Goal: Information Seeking & Learning: Learn about a topic

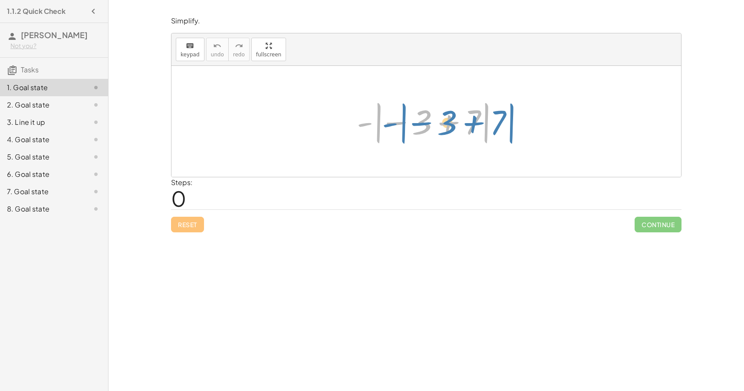
drag, startPoint x: 364, startPoint y: 122, endPoint x: 389, endPoint y: 123, distance: 25.2
click at [389, 123] on div at bounding box center [429, 122] width 155 height 48
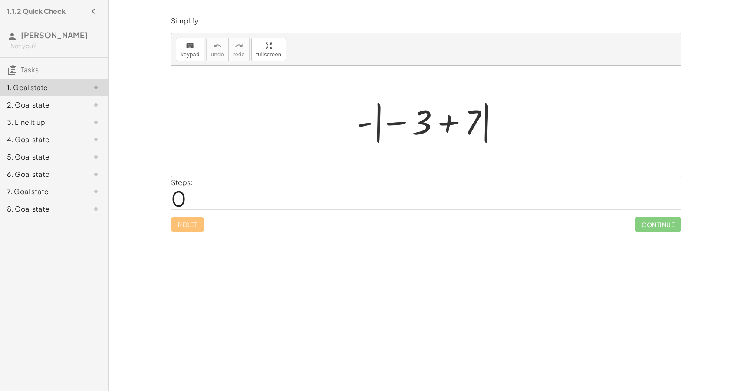
click at [477, 115] on div at bounding box center [429, 122] width 155 height 48
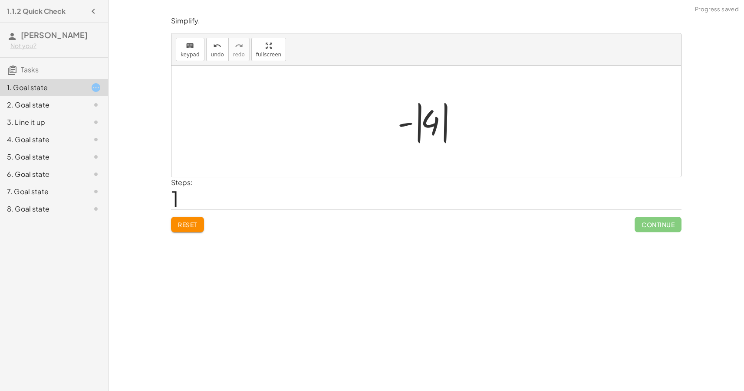
click at [409, 125] on div at bounding box center [429, 122] width 73 height 48
click at [427, 126] on div at bounding box center [429, 122] width 73 height 48
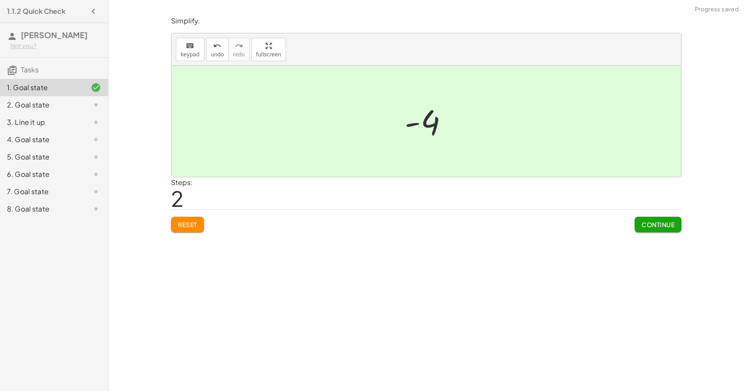
click at [657, 223] on span "Continue" at bounding box center [657, 225] width 33 height 8
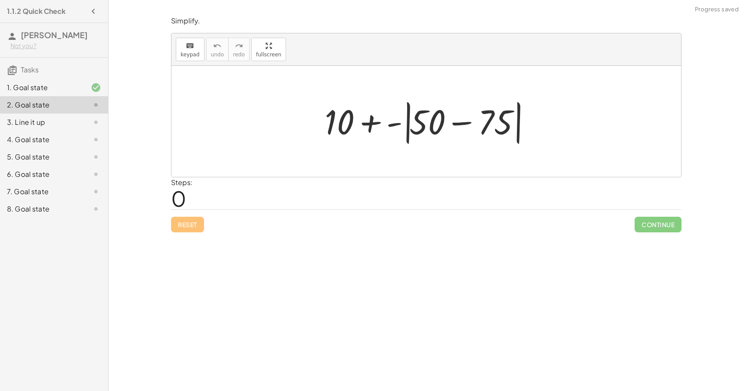
click at [482, 125] on div at bounding box center [429, 122] width 219 height 50
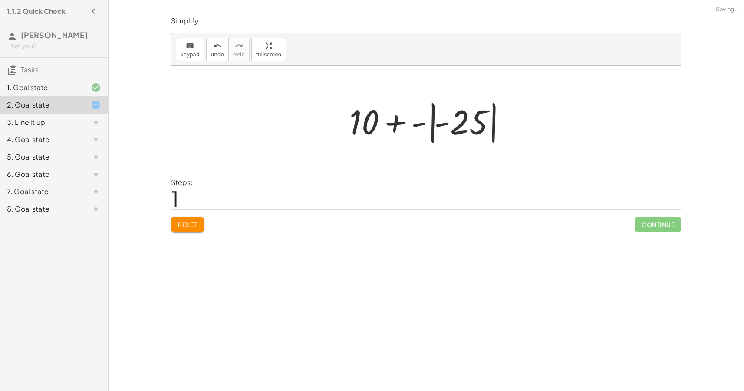
click at [451, 127] on div at bounding box center [429, 122] width 169 height 48
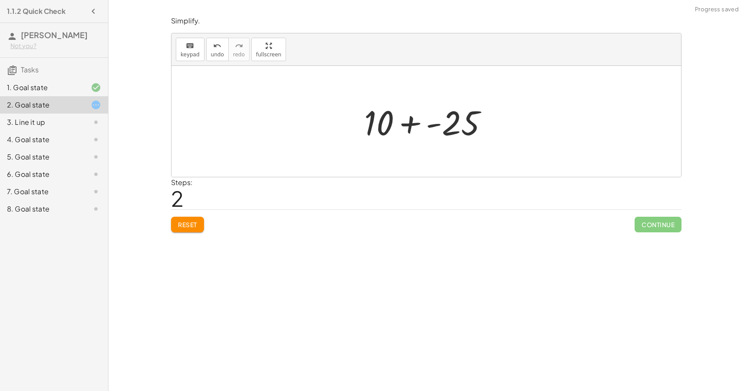
click at [413, 127] on div at bounding box center [429, 121] width 139 height 45
click at [447, 131] on div at bounding box center [429, 121] width 123 height 45
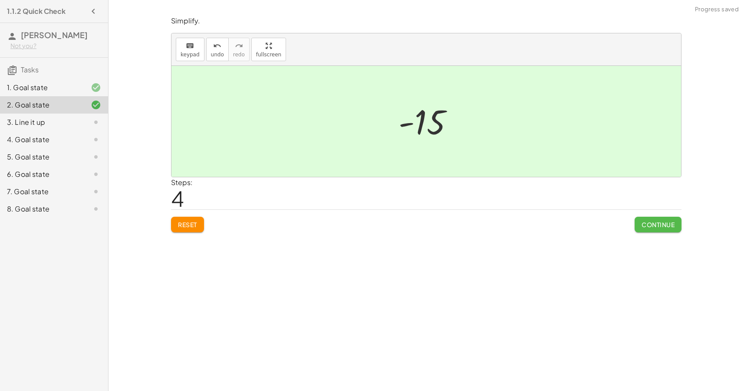
click at [666, 223] on span "Continue" at bounding box center [657, 225] width 33 height 8
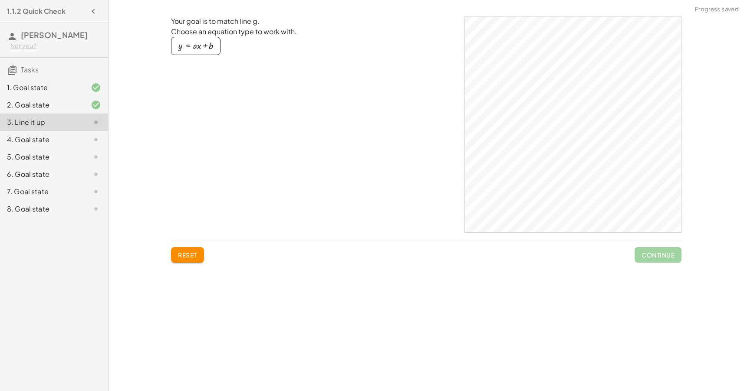
drag, startPoint x: 206, startPoint y: 51, endPoint x: 228, endPoint y: 60, distance: 24.1
click at [228, 60] on div "y = + · a · x + b" at bounding box center [314, 51] width 286 height 28
click at [189, 54] on button "y = + · a · x + b" at bounding box center [195, 46] width 49 height 18
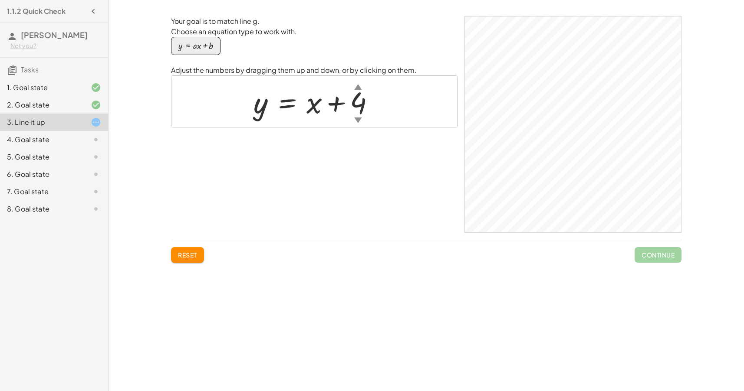
click at [359, 88] on div "▲" at bounding box center [357, 86] width 7 height 11
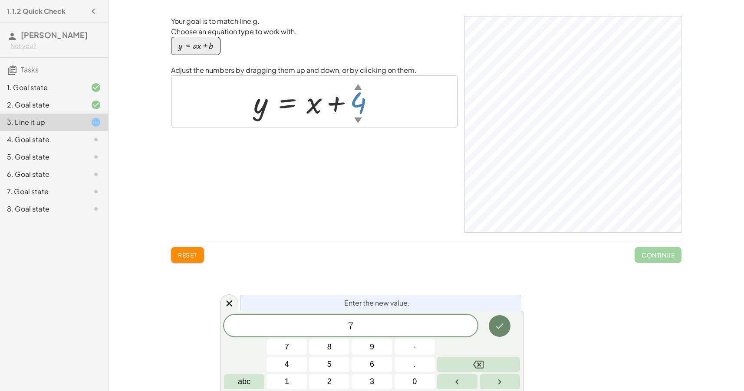
click at [500, 322] on icon "Done" at bounding box center [499, 326] width 10 height 10
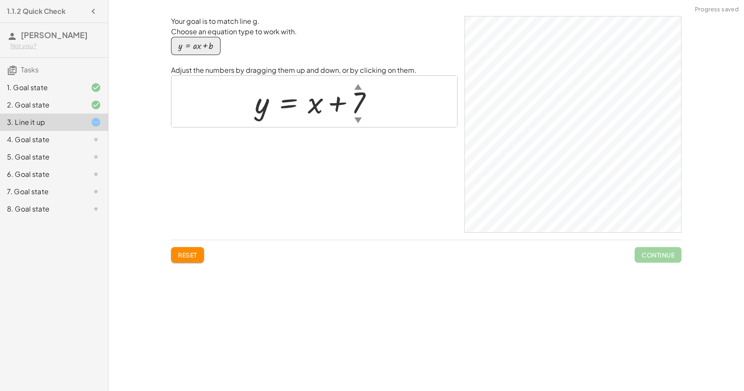
click at [358, 116] on div "▼" at bounding box center [357, 120] width 7 height 11
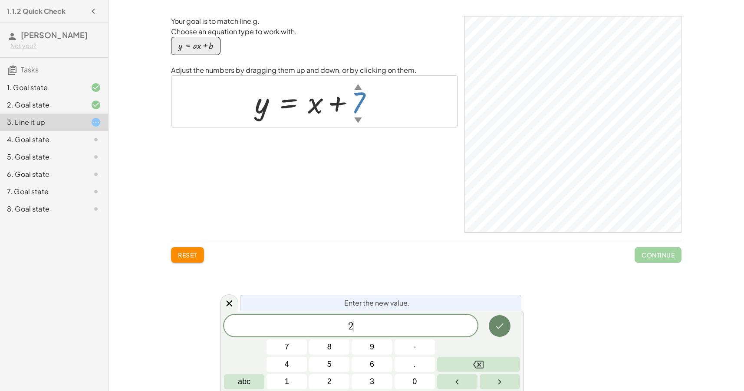
click at [502, 324] on icon "Done" at bounding box center [499, 326] width 10 height 10
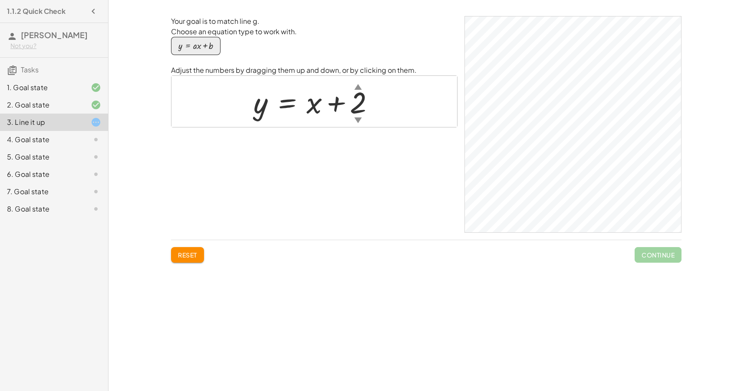
click at [316, 108] on div at bounding box center [317, 101] width 137 height 39
click at [357, 122] on div "▼" at bounding box center [357, 120] width 7 height 11
click at [358, 121] on div "▼" at bounding box center [357, 120] width 7 height 11
click at [213, 46] on button "y = + · a · x + b" at bounding box center [195, 46] width 49 height 18
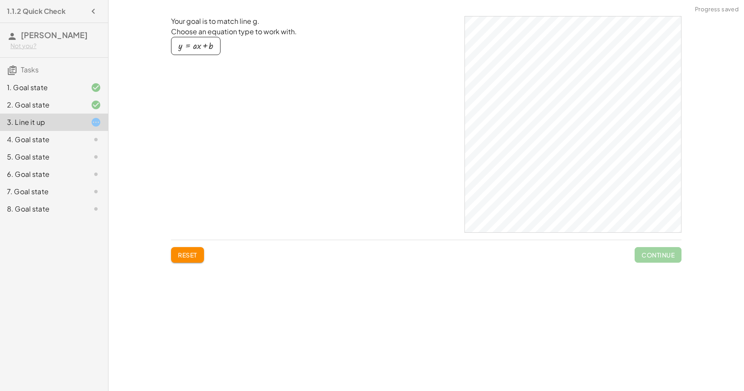
click at [213, 46] on button "y = + · a · x + b" at bounding box center [195, 46] width 49 height 18
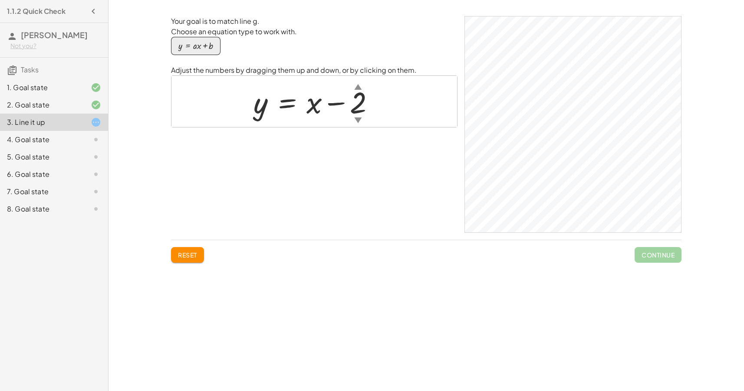
click at [332, 105] on div at bounding box center [317, 101] width 137 height 39
click at [311, 111] on div at bounding box center [317, 101] width 137 height 39
click at [294, 104] on div at bounding box center [317, 101] width 137 height 39
drag, startPoint x: 256, startPoint y: 117, endPoint x: 291, endPoint y: 119, distance: 35.7
click at [291, 119] on div at bounding box center [317, 101] width 137 height 39
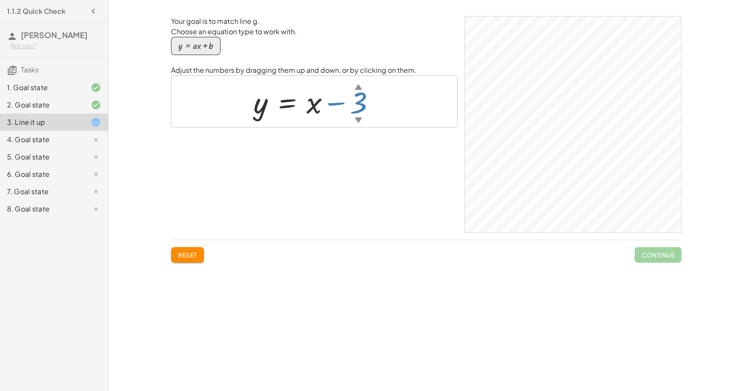
drag, startPoint x: 356, startPoint y: 110, endPoint x: 299, endPoint y: 118, distance: 57.0
click at [299, 118] on div at bounding box center [317, 101] width 137 height 39
click at [355, 100] on div at bounding box center [318, 101] width 138 height 39
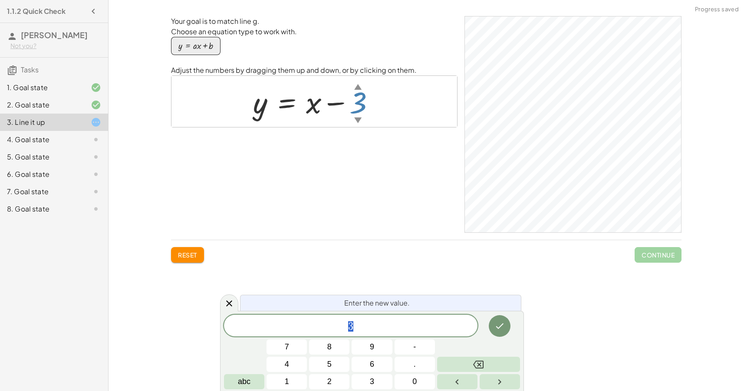
click at [360, 106] on div at bounding box center [318, 101] width 138 height 39
drag, startPoint x: 357, startPoint y: 106, endPoint x: 301, endPoint y: 120, distance: 57.7
click at [301, 120] on div at bounding box center [318, 101] width 138 height 39
click at [225, 306] on icon at bounding box center [229, 304] width 10 height 10
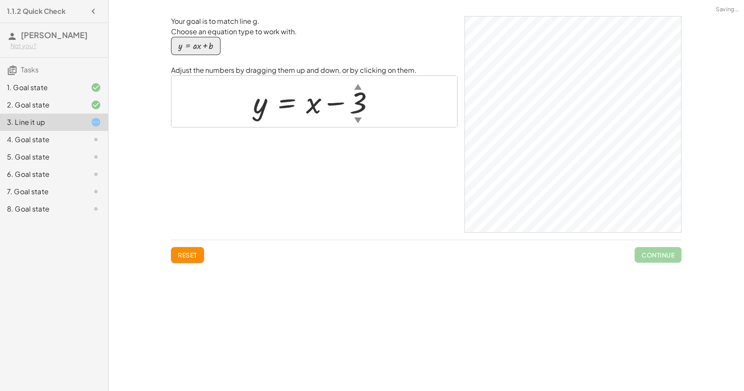
click at [79, 143] on div at bounding box center [89, 140] width 24 height 10
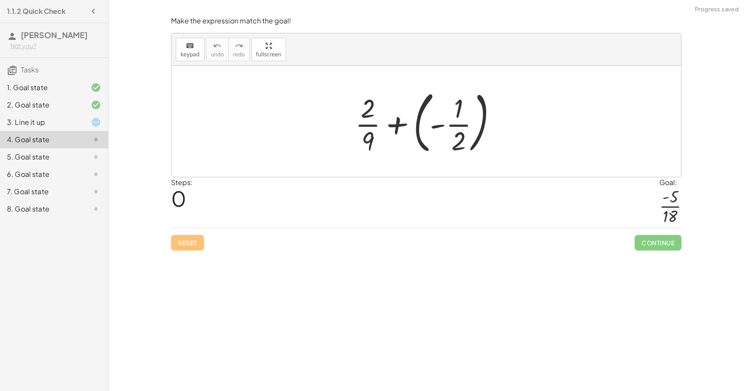
click at [394, 125] on div at bounding box center [430, 121] width 158 height 72
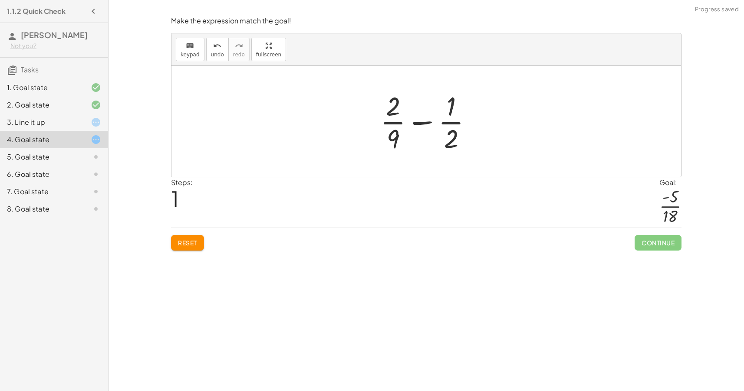
click at [396, 140] on div at bounding box center [430, 121] width 108 height 67
click at [418, 123] on div at bounding box center [430, 121] width 108 height 67
drag, startPoint x: 452, startPoint y: 133, endPoint x: 394, endPoint y: 137, distance: 58.7
click at [394, 137] on div at bounding box center [430, 121] width 108 height 67
click at [392, 108] on div at bounding box center [429, 121] width 128 height 67
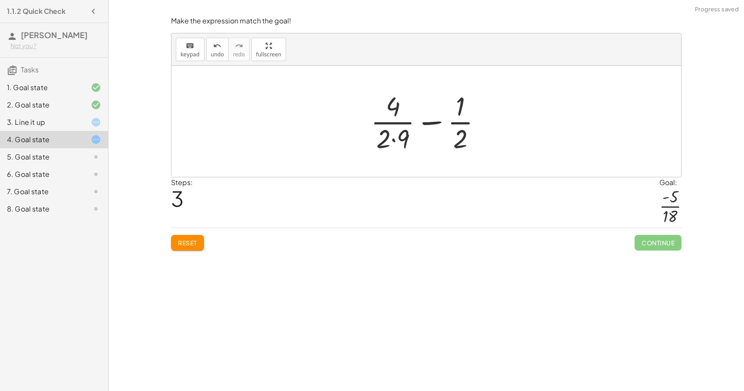
click at [395, 137] on div at bounding box center [429, 121] width 126 height 67
click at [188, 248] on button "Reset" at bounding box center [187, 243] width 33 height 16
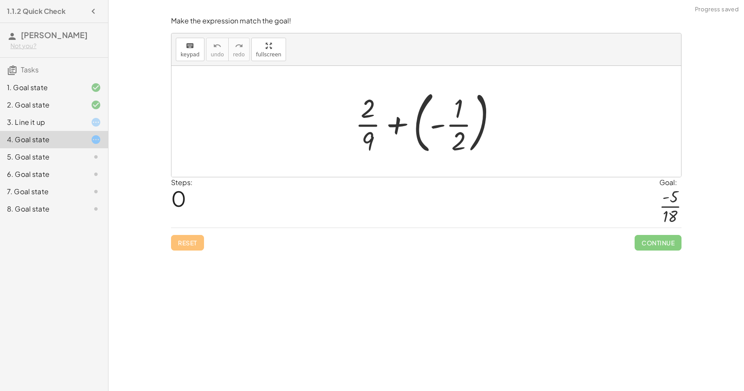
click at [439, 124] on div at bounding box center [430, 121] width 158 height 72
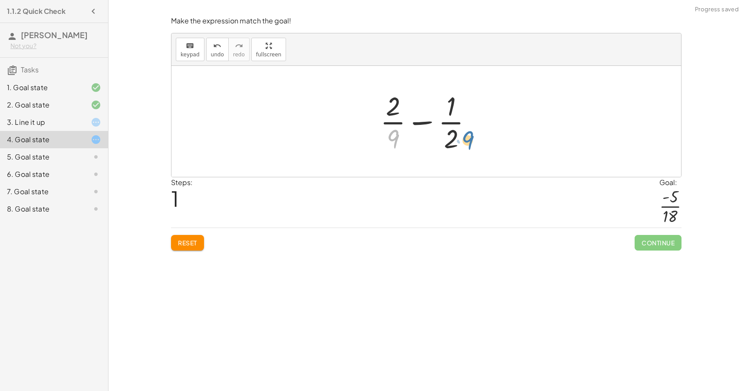
drag, startPoint x: 395, startPoint y: 137, endPoint x: 473, endPoint y: 138, distance: 77.3
click at [473, 138] on div at bounding box center [430, 121] width 108 height 67
drag, startPoint x: 389, startPoint y: 135, endPoint x: 450, endPoint y: 132, distance: 61.7
click at [450, 132] on div at bounding box center [430, 121] width 108 height 67
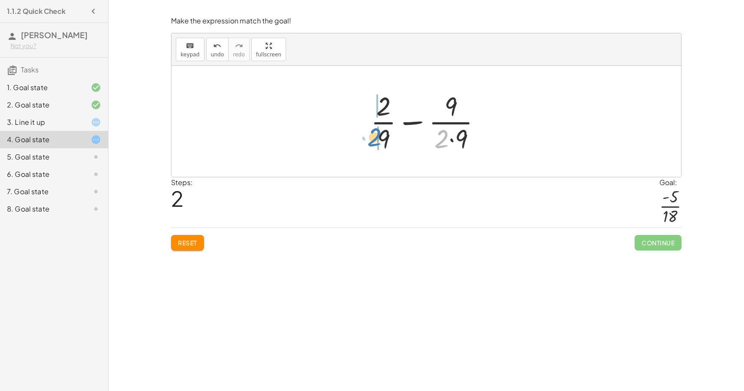
drag, startPoint x: 444, startPoint y: 135, endPoint x: 378, endPoint y: 133, distance: 65.5
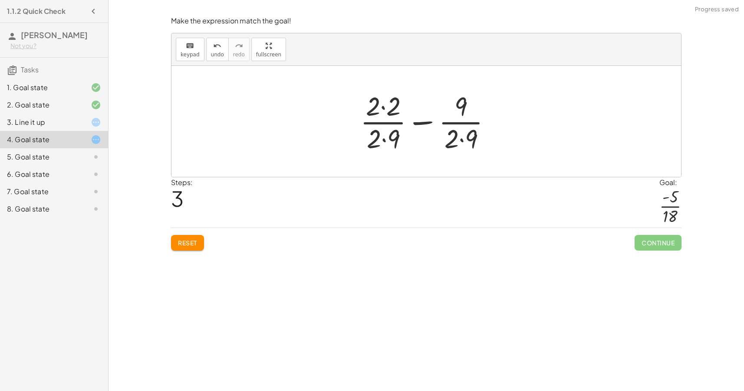
click at [385, 141] on div at bounding box center [429, 121] width 147 height 67
click at [382, 108] on div at bounding box center [429, 121] width 147 height 67
click at [456, 138] on div at bounding box center [429, 121] width 137 height 67
click at [427, 124] on div at bounding box center [429, 121] width 128 height 67
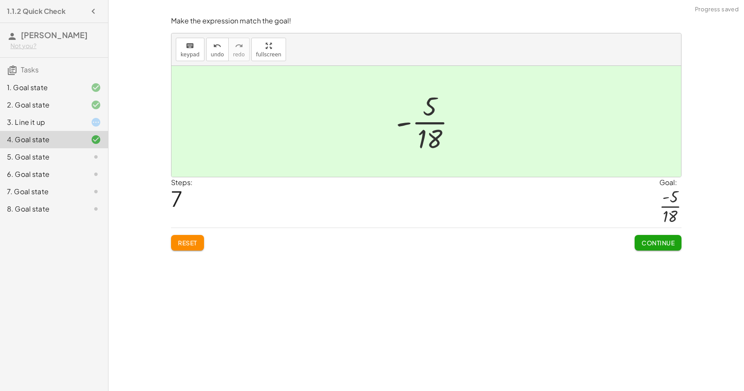
click at [669, 243] on span "Continue" at bounding box center [657, 243] width 33 height 8
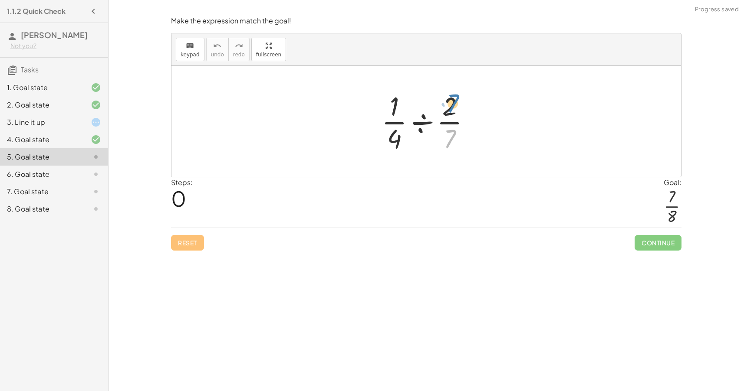
drag, startPoint x: 452, startPoint y: 137, endPoint x: 455, endPoint y: 99, distance: 38.3
click at [455, 99] on div at bounding box center [429, 121] width 105 height 67
click at [420, 122] on div at bounding box center [429, 121] width 105 height 67
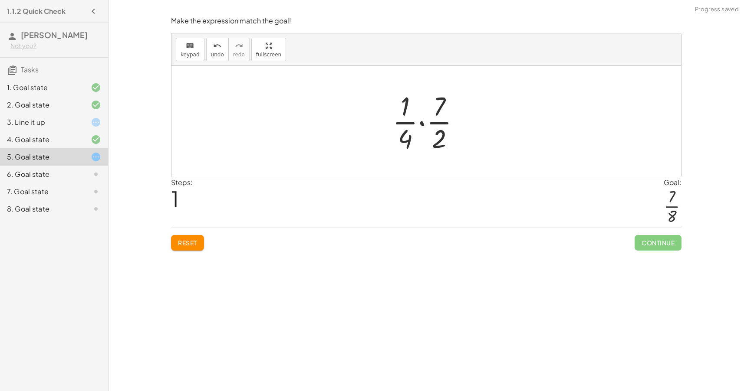
click at [424, 123] on div at bounding box center [429, 121] width 83 height 67
click at [423, 142] on div at bounding box center [430, 121] width 70 height 67
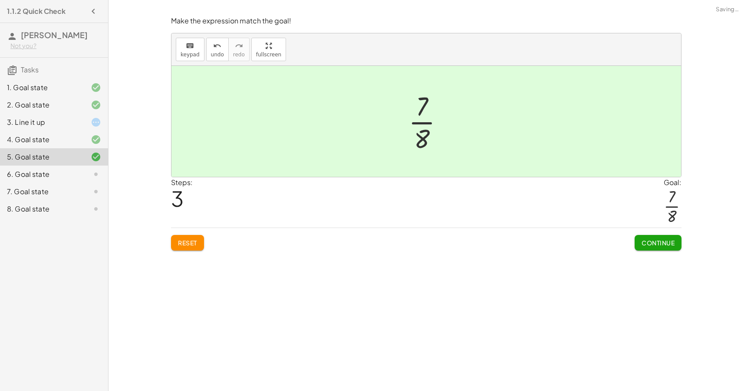
click at [662, 245] on span "Continue" at bounding box center [657, 243] width 33 height 8
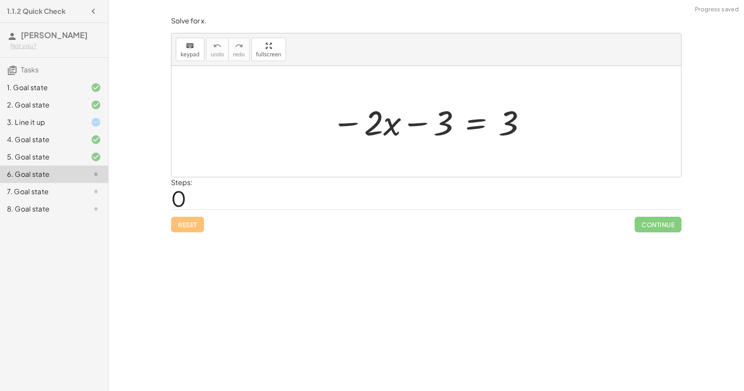
click at [479, 129] on div at bounding box center [429, 121] width 204 height 45
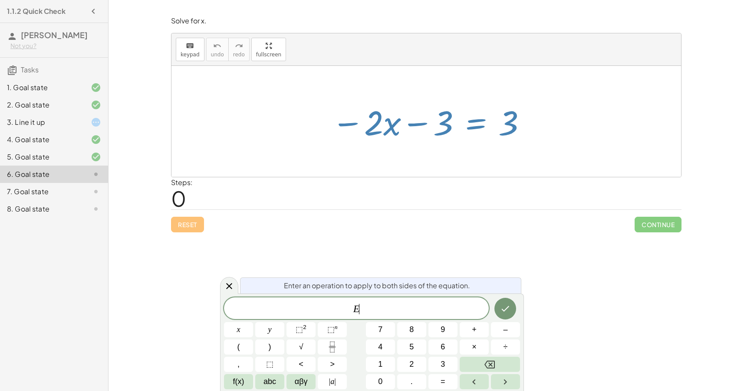
click at [243, 283] on div "Enter an operation to apply to both sides of the equation." at bounding box center [380, 286] width 281 height 16
click at [218, 290] on div "Simplify. keyboard keypad undo undo redo redo fullscreen - | − 3 + 7 | - | 4 | …" at bounding box center [425, 195] width 635 height 391
click at [234, 286] on div at bounding box center [229, 285] width 18 height 17
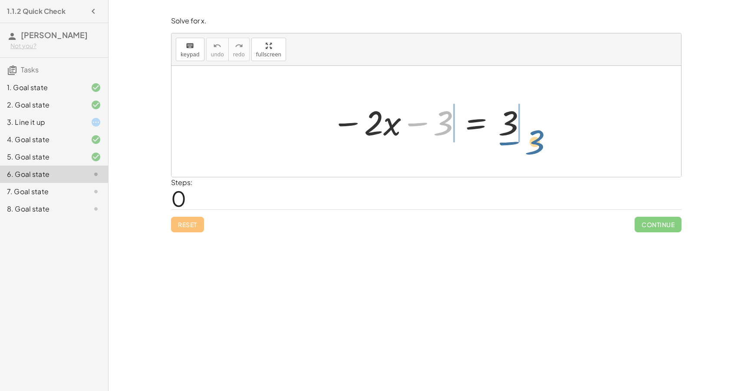
drag, startPoint x: 442, startPoint y: 126, endPoint x: 534, endPoint y: 143, distance: 93.5
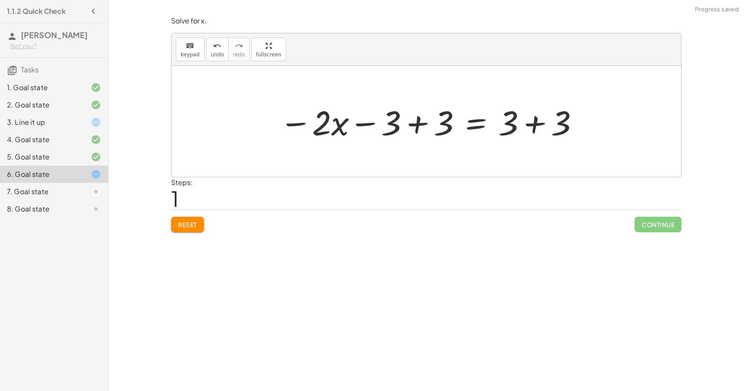
click at [534, 127] on div at bounding box center [429, 121] width 309 height 45
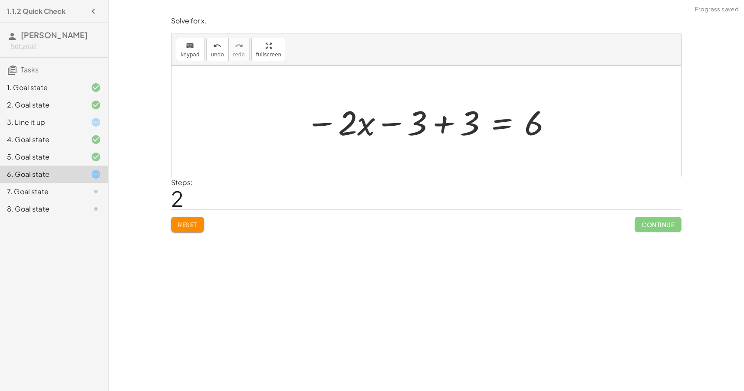
click at [446, 130] on div at bounding box center [429, 121] width 256 height 45
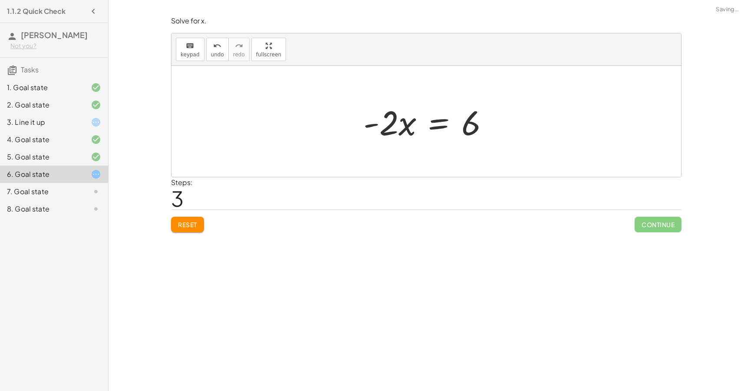
click at [441, 128] on div at bounding box center [429, 121] width 141 height 45
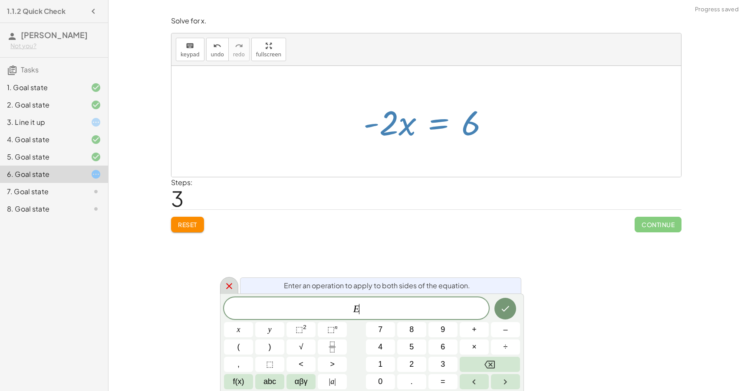
click at [226, 286] on icon at bounding box center [229, 286] width 10 height 10
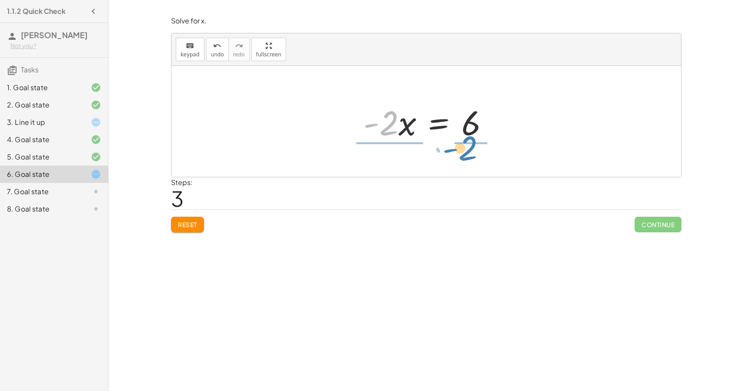
drag, startPoint x: 389, startPoint y: 128, endPoint x: 470, endPoint y: 153, distance: 84.1
click at [470, 153] on div "− · 2 · x − 3 = 3 − · 2 · x − 3 + 3 = + 3 + 3 − · 2 · x − 3 + 3 = 6 − · 2 · x +…" at bounding box center [426, 121] width 510 height 111
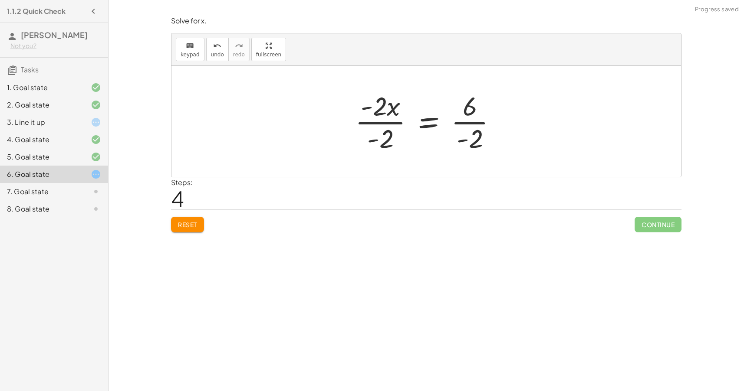
click at [468, 120] on div at bounding box center [430, 121] width 158 height 67
click at [384, 124] on div at bounding box center [430, 121] width 156 height 67
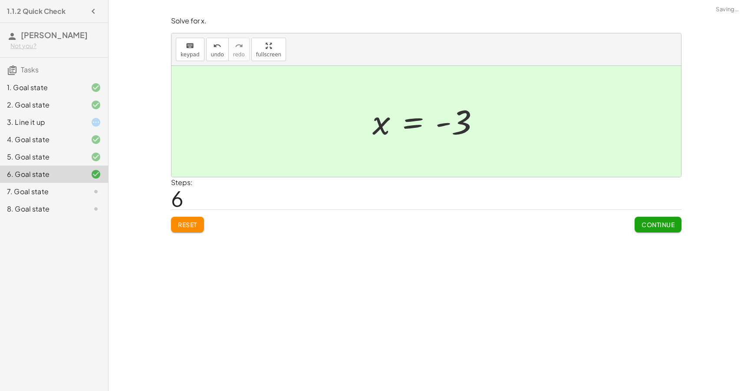
click at [661, 222] on span "Continue" at bounding box center [657, 225] width 33 height 8
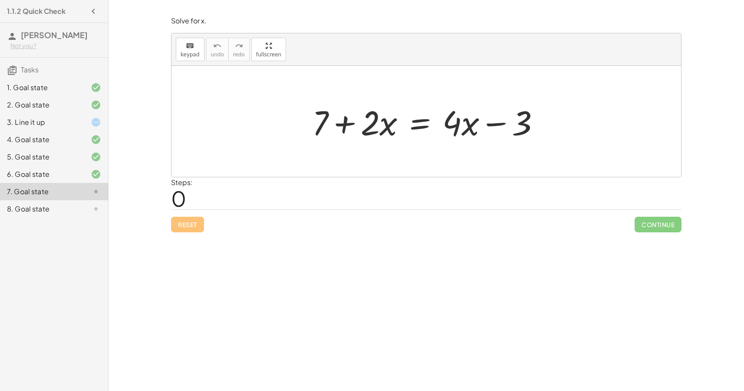
click at [446, 118] on div at bounding box center [429, 121] width 243 height 45
drag, startPoint x: 369, startPoint y: 122, endPoint x: 466, endPoint y: 148, distance: 100.2
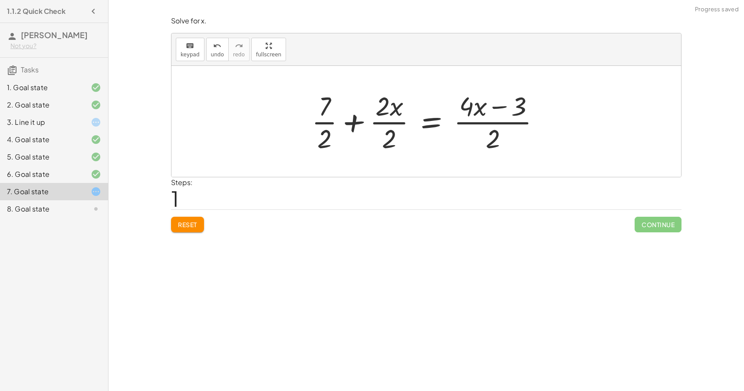
click at [494, 132] on div at bounding box center [429, 121] width 244 height 67
click at [502, 124] on div at bounding box center [429, 121] width 244 height 67
drag, startPoint x: 516, startPoint y: 106, endPoint x: 339, endPoint y: 109, distance: 176.7
click at [339, 109] on div at bounding box center [429, 121] width 244 height 67
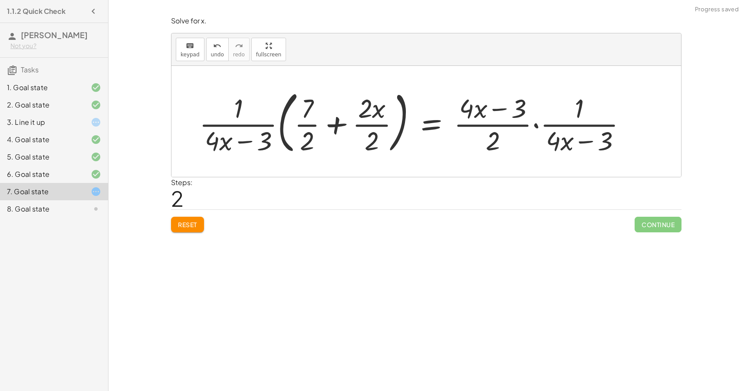
click at [197, 228] on button "Reset" at bounding box center [187, 225] width 33 height 16
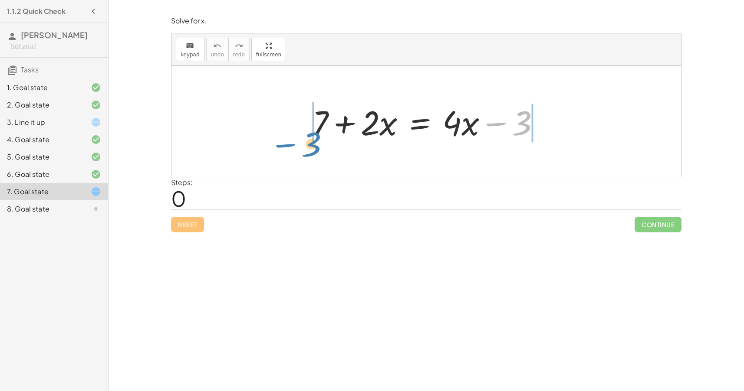
drag, startPoint x: 522, startPoint y: 128, endPoint x: 313, endPoint y: 150, distance: 209.5
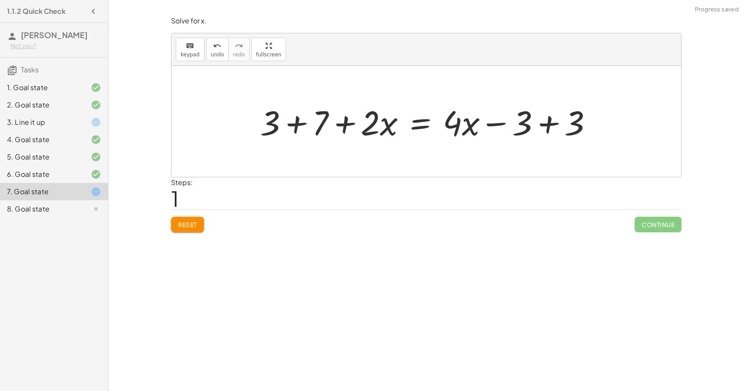
click at [546, 124] on div at bounding box center [430, 121] width 348 height 45
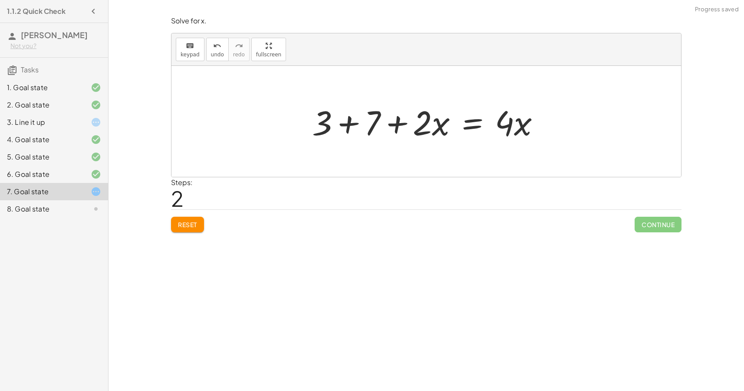
click at [346, 125] on div at bounding box center [429, 121] width 243 height 45
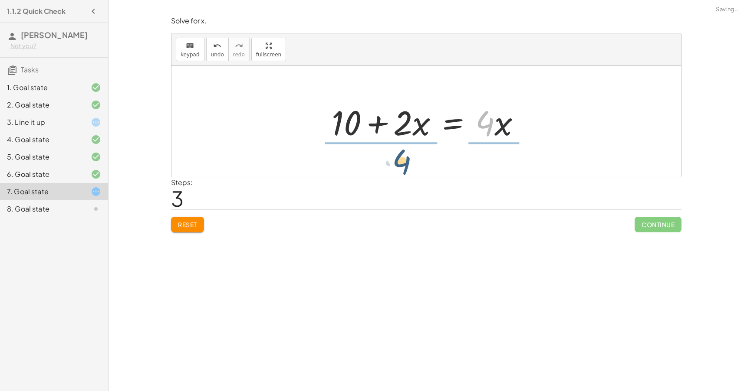
drag, startPoint x: 482, startPoint y: 127, endPoint x: 395, endPoint y: 165, distance: 94.6
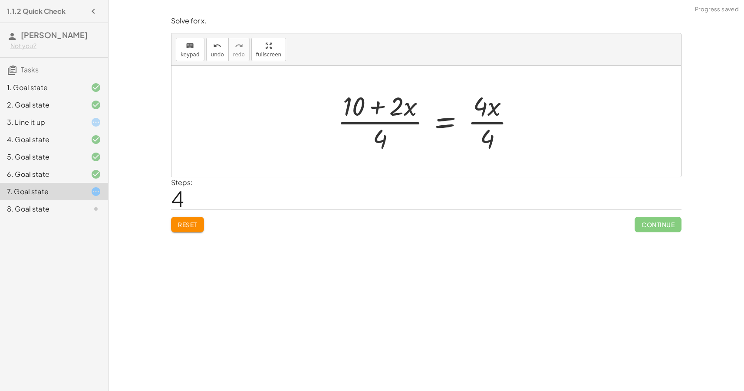
click at [383, 124] on div at bounding box center [429, 121] width 193 height 67
click at [486, 122] on div at bounding box center [429, 121] width 193 height 67
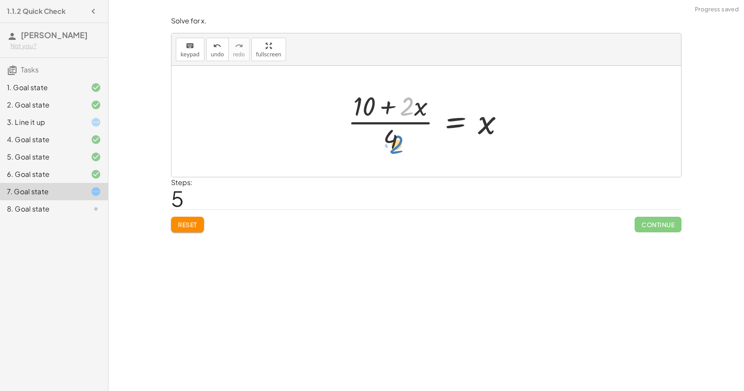
drag, startPoint x: 404, startPoint y: 109, endPoint x: 394, endPoint y: 146, distance: 37.7
click at [394, 146] on div at bounding box center [429, 121] width 172 height 67
click at [0, 0] on div "Solve for x. keyboard keypad undo undo redo redo fullscreen + 7 + · 2 · x = + ·…" at bounding box center [0, 0] width 0 height 0
click at [195, 230] on button "Reset" at bounding box center [187, 225] width 33 height 16
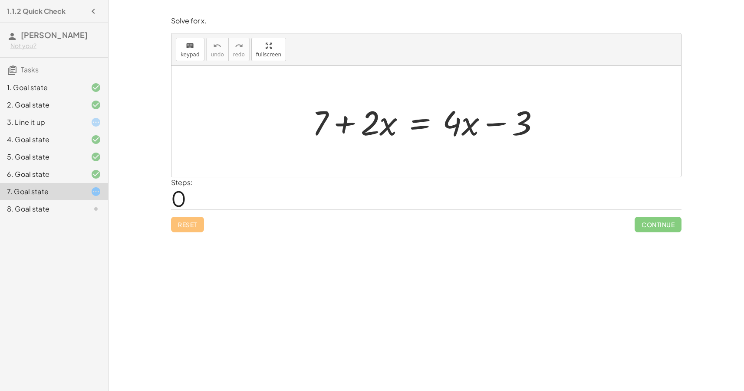
click at [195, 230] on div "Reset Continue" at bounding box center [426, 221] width 510 height 23
drag, startPoint x: 315, startPoint y: 125, endPoint x: 513, endPoint y: 156, distance: 200.8
click at [541, 126] on div at bounding box center [429, 121] width 340 height 45
click at [292, 128] on div at bounding box center [409, 121] width 301 height 45
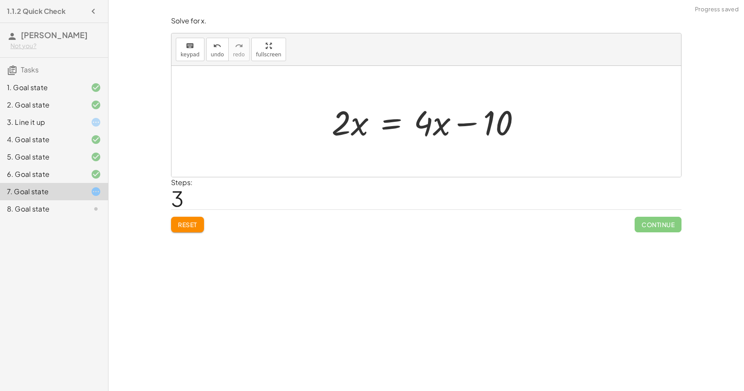
click at [175, 222] on button "Reset" at bounding box center [187, 225] width 33 height 16
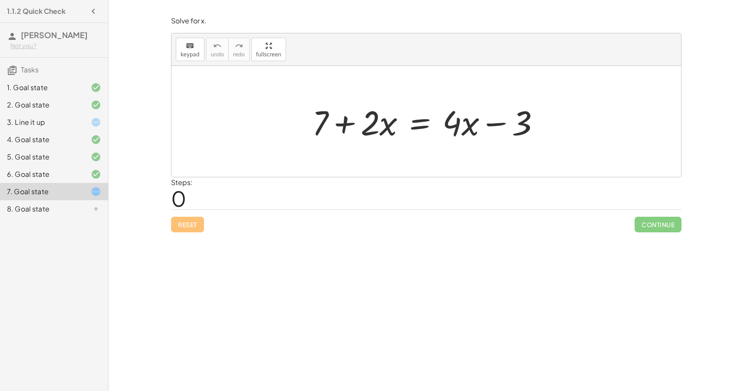
click at [427, 122] on div at bounding box center [429, 121] width 243 height 45
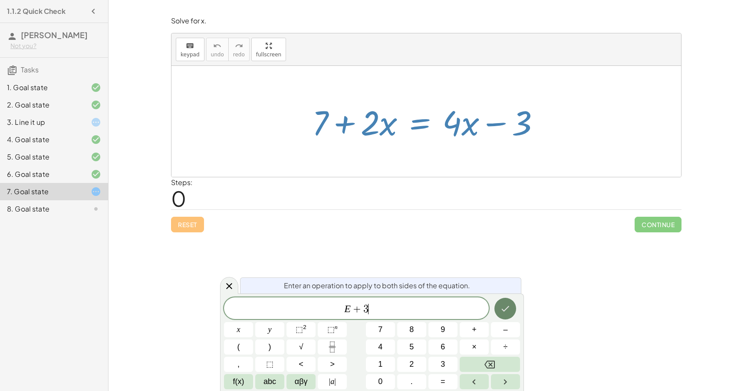
click at [508, 316] on button "Done" at bounding box center [505, 309] width 22 height 22
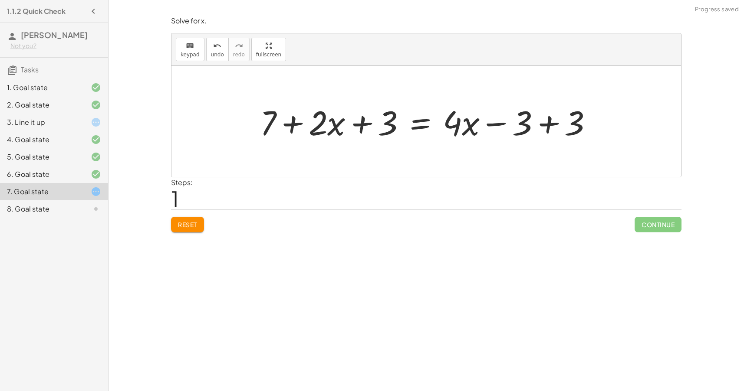
click at [543, 132] on div at bounding box center [430, 121] width 348 height 45
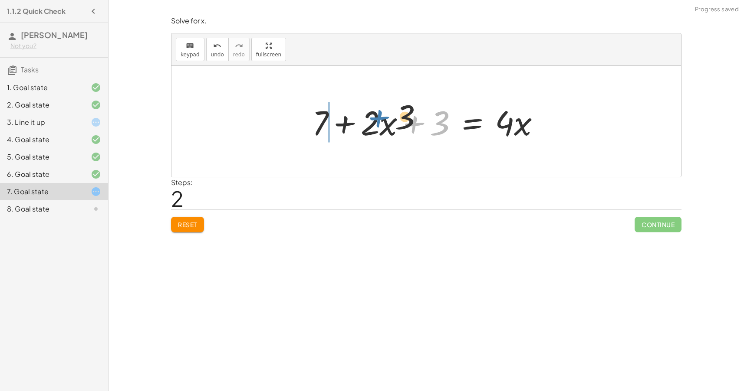
drag, startPoint x: 418, startPoint y: 122, endPoint x: 290, endPoint y: 104, distance: 128.9
click at [290, 104] on div "+ 7 + · 2 · x = + · 4 · x − 3 + 7 + · 2 · x + 3 = + · 4 · x − 3 + 3 + 7 + · 2 ·…" at bounding box center [426, 121] width 510 height 111
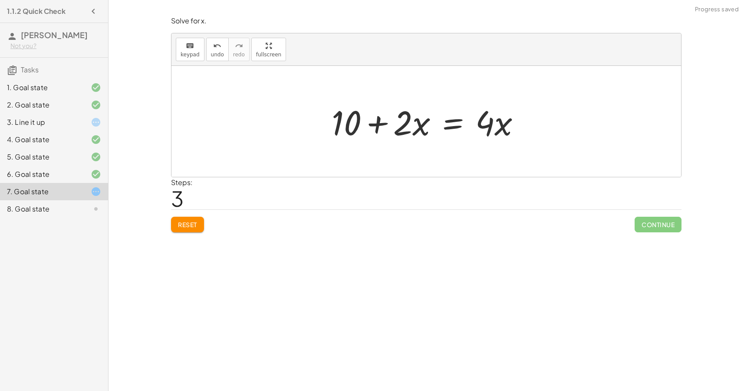
click at [456, 121] on div at bounding box center [429, 121] width 204 height 45
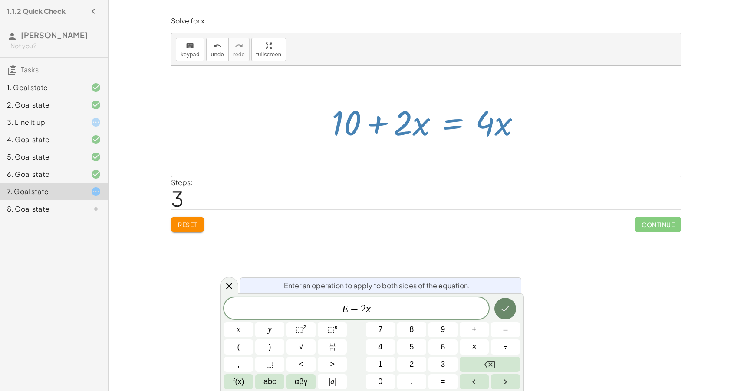
click at [503, 310] on icon "Done" at bounding box center [505, 309] width 10 height 10
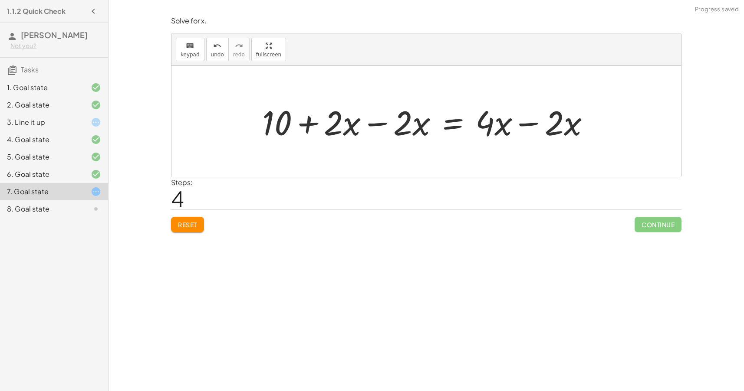
click at [381, 131] on div at bounding box center [429, 121] width 343 height 45
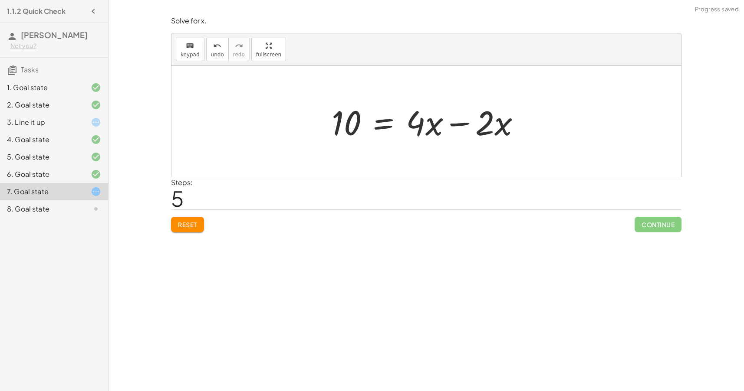
click at [460, 124] on div at bounding box center [429, 121] width 204 height 45
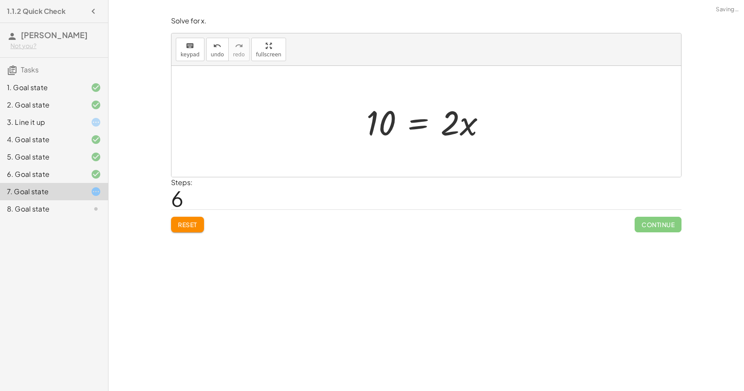
click at [411, 128] on div at bounding box center [429, 121] width 135 height 45
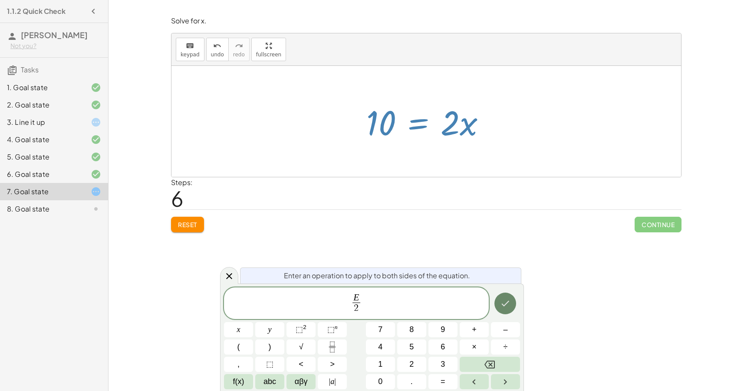
click at [503, 307] on icon "Done" at bounding box center [505, 304] width 10 height 10
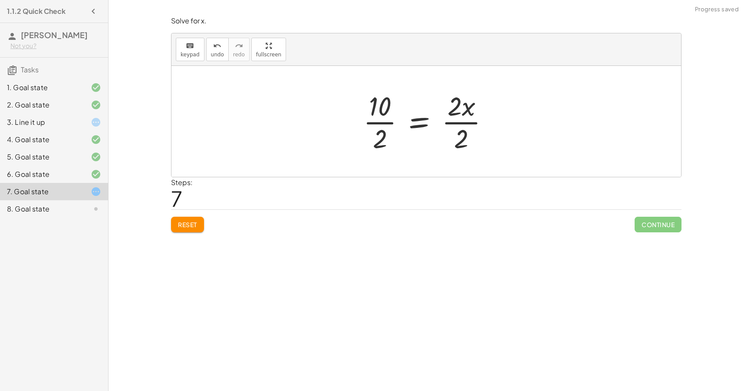
click at [454, 122] on div at bounding box center [429, 121] width 141 height 67
click at [385, 122] on div at bounding box center [428, 121] width 120 height 67
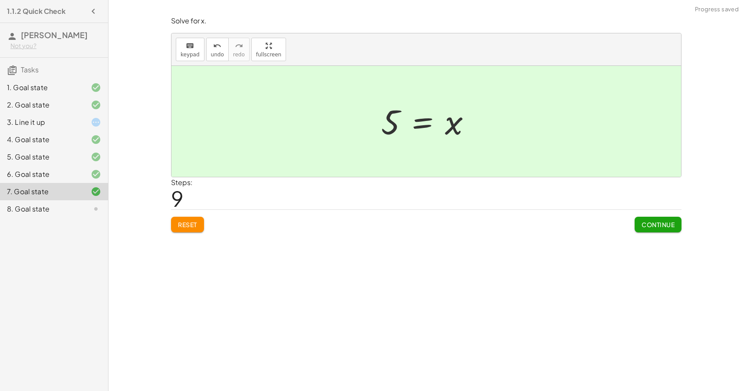
click at [664, 221] on span "Continue" at bounding box center [657, 225] width 33 height 8
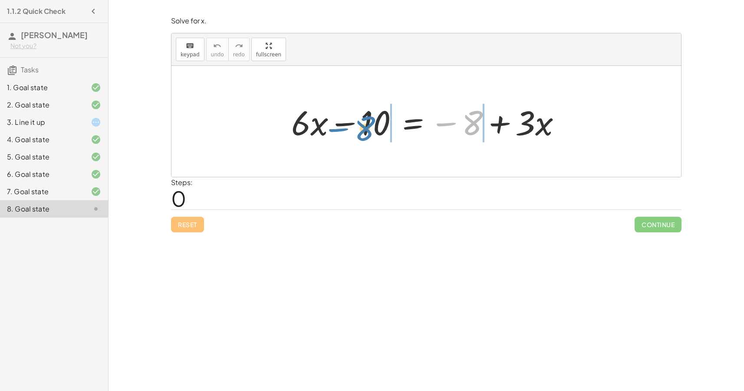
drag, startPoint x: 470, startPoint y: 119, endPoint x: 365, endPoint y: 125, distance: 105.2
click at [365, 125] on div at bounding box center [430, 121] width 286 height 45
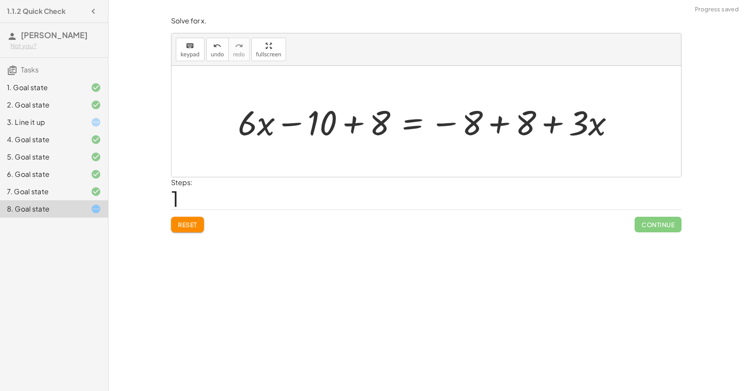
click at [501, 123] on div at bounding box center [429, 121] width 392 height 45
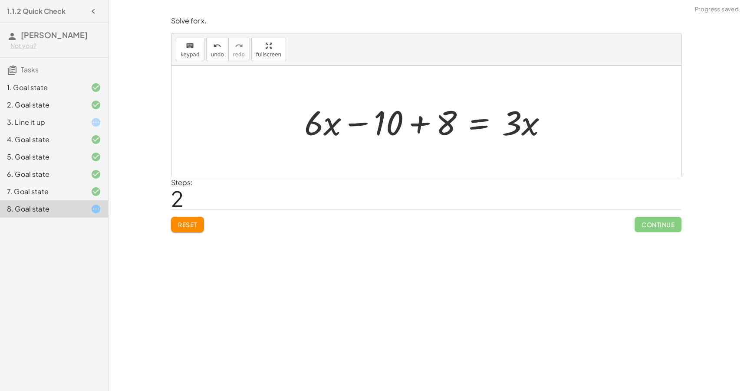
click at [415, 125] on div at bounding box center [429, 121] width 259 height 45
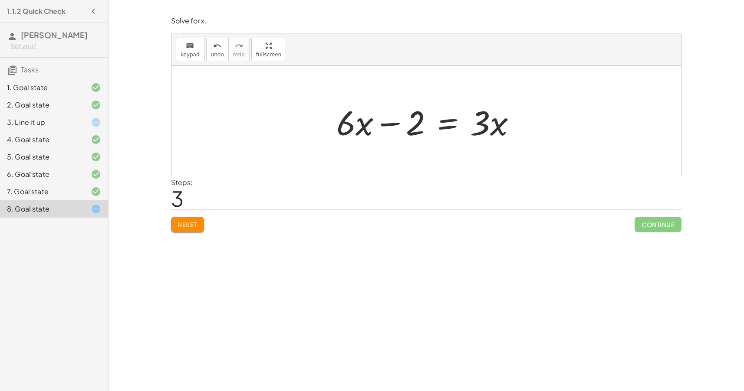
click at [442, 120] on div at bounding box center [429, 121] width 195 height 45
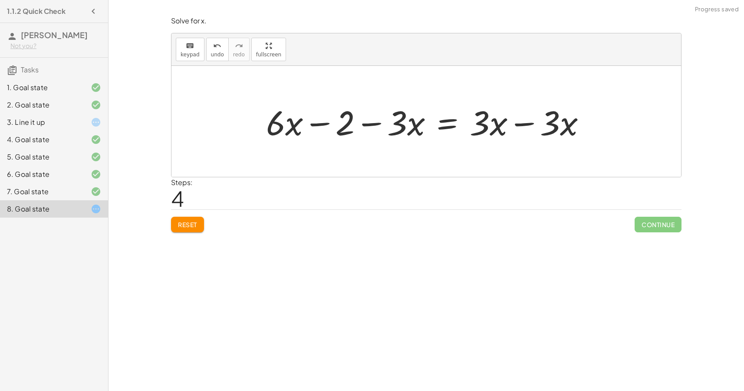
click at [375, 123] on div at bounding box center [429, 121] width 335 height 45
drag, startPoint x: 409, startPoint y: 125, endPoint x: 293, endPoint y: 124, distance: 115.9
click at [316, 125] on div at bounding box center [398, 122] width 387 height 50
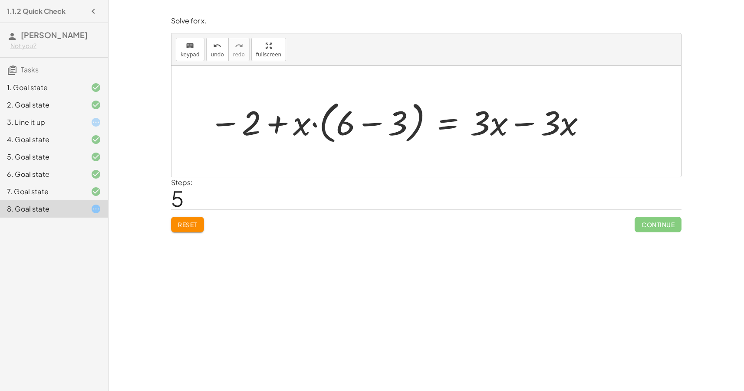
click at [367, 125] on div at bounding box center [398, 122] width 387 height 50
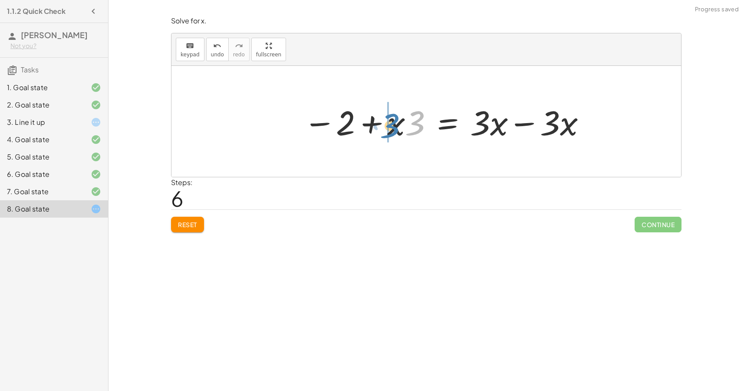
drag, startPoint x: 412, startPoint y: 128, endPoint x: 385, endPoint y: 130, distance: 27.0
click at [385, 130] on div at bounding box center [445, 121] width 293 height 45
click at [519, 124] on div at bounding box center [445, 121] width 293 height 45
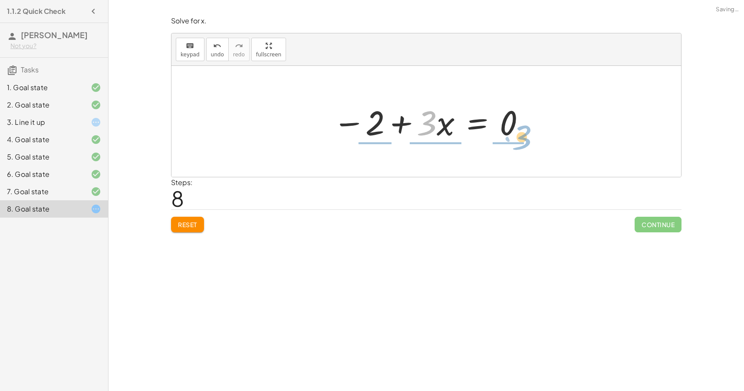
drag, startPoint x: 426, startPoint y: 125, endPoint x: 524, endPoint y: 139, distance: 99.1
click at [524, 139] on div at bounding box center [430, 121] width 202 height 45
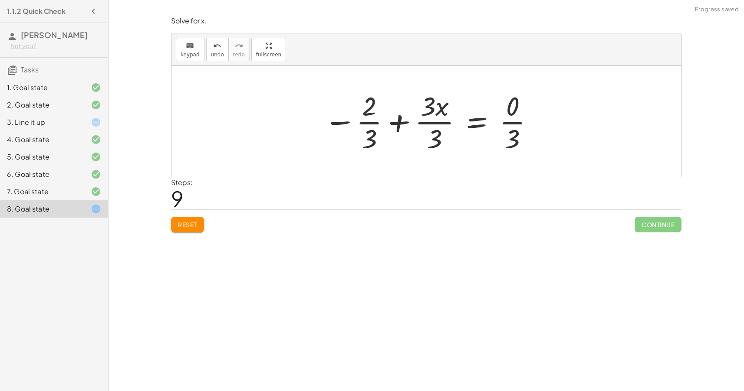
click at [194, 217] on button "Reset" at bounding box center [187, 225] width 33 height 16
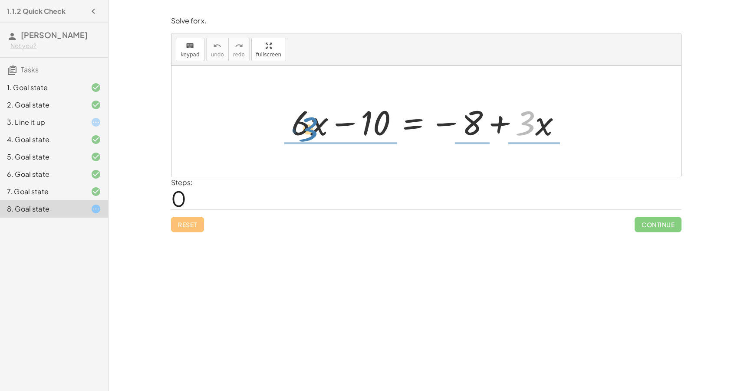
drag, startPoint x: 521, startPoint y: 110, endPoint x: 303, endPoint y: 116, distance: 218.0
click at [303, 116] on div at bounding box center [430, 121] width 286 height 45
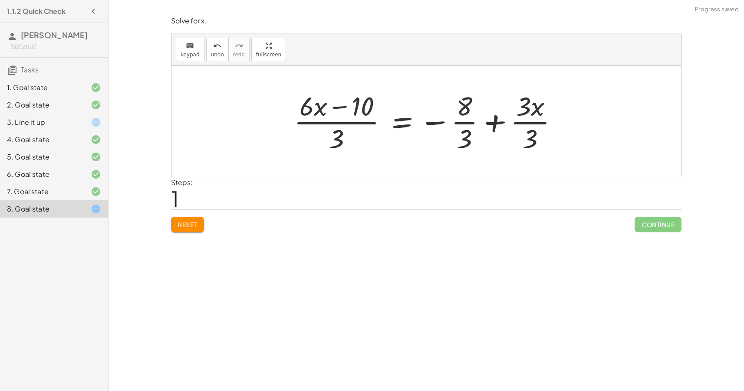
click at [528, 120] on div at bounding box center [429, 121] width 280 height 67
click at [464, 122] on div at bounding box center [418, 121] width 258 height 67
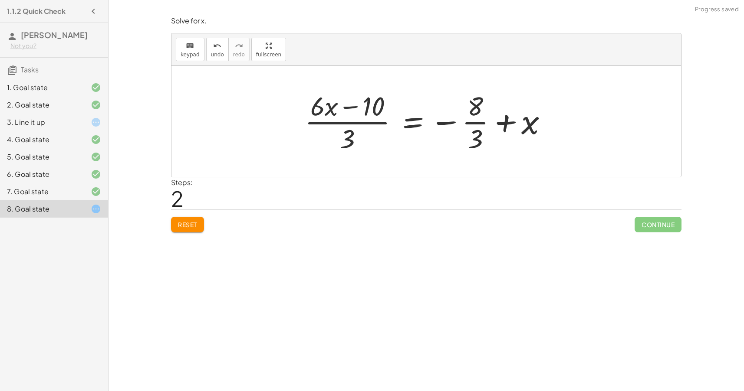
click at [362, 122] on div at bounding box center [429, 121] width 258 height 67
click at [186, 225] on span "Reset" at bounding box center [187, 225] width 19 height 8
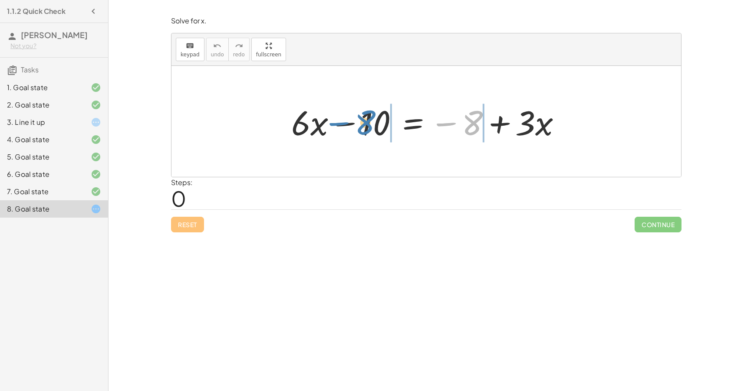
drag, startPoint x: 470, startPoint y: 119, endPoint x: 358, endPoint y: 118, distance: 111.5
click at [358, 118] on div at bounding box center [430, 121] width 286 height 45
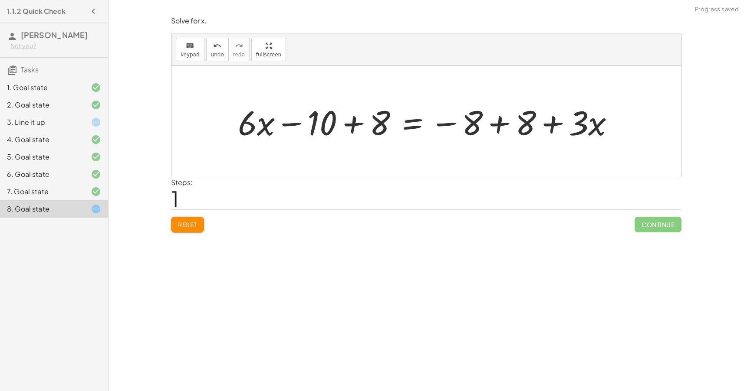
click at [501, 129] on div at bounding box center [429, 121] width 392 height 45
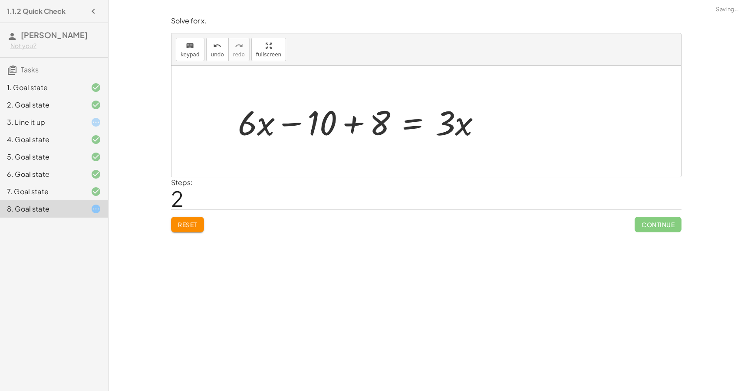
click at [347, 122] on div at bounding box center [362, 121] width 259 height 45
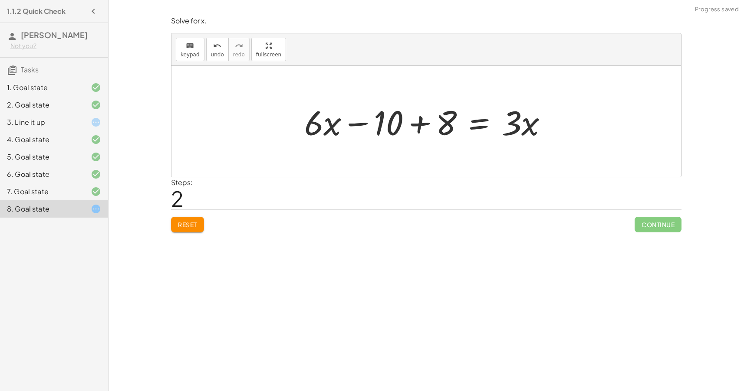
click at [421, 127] on div at bounding box center [429, 121] width 259 height 45
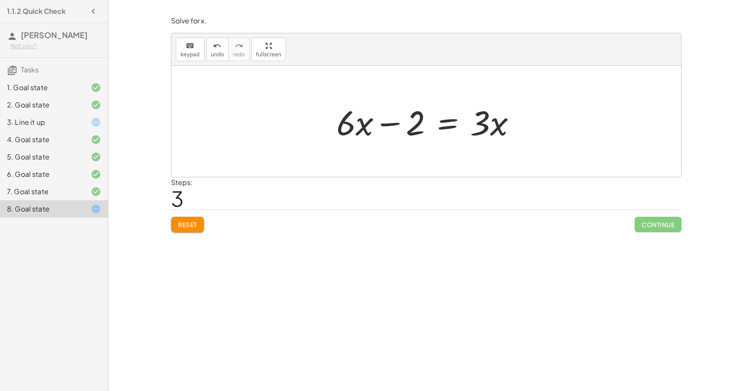
click at [439, 127] on div at bounding box center [429, 121] width 195 height 45
click at [391, 123] on div at bounding box center [429, 121] width 298 height 45
click at [473, 128] on div at bounding box center [429, 121] width 195 height 45
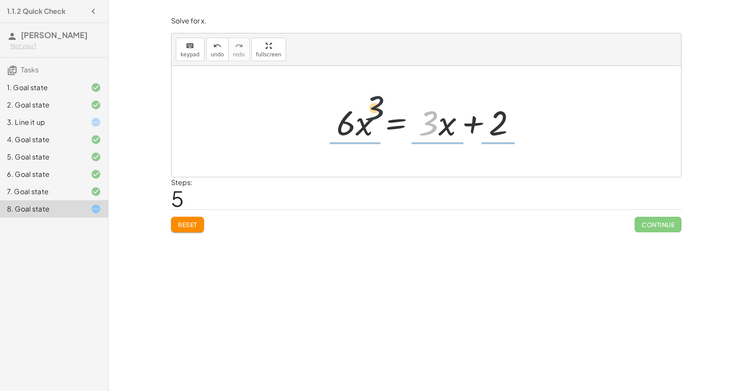
drag, startPoint x: 425, startPoint y: 123, endPoint x: 323, endPoint y: 101, distance: 104.4
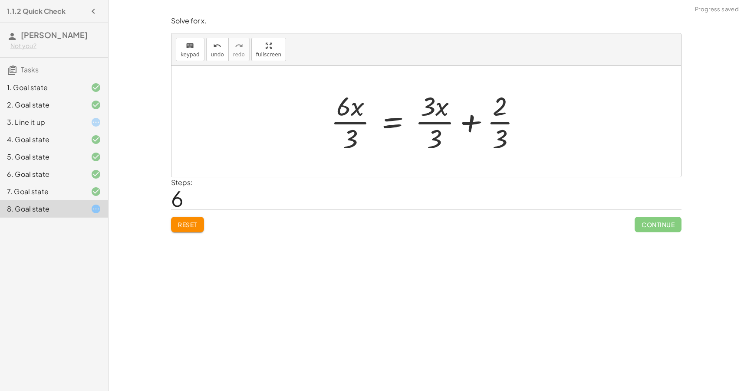
click at [429, 125] on div at bounding box center [429, 121] width 206 height 67
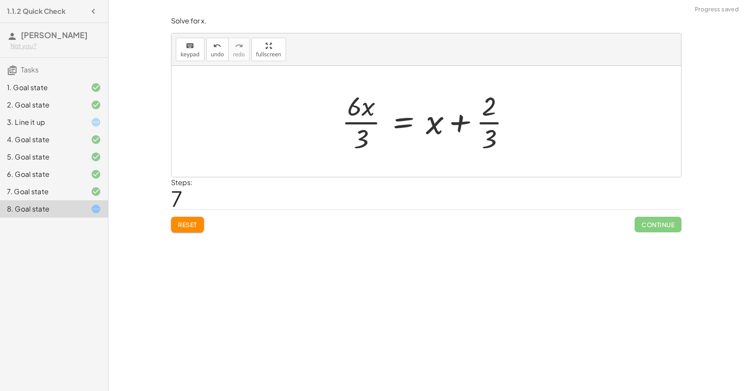
click at [365, 122] on div at bounding box center [429, 121] width 184 height 67
click at [492, 122] on div at bounding box center [430, 121] width 182 height 67
click at [456, 125] on div at bounding box center [430, 121] width 182 height 67
click at [174, 220] on button "Reset" at bounding box center [187, 225] width 33 height 16
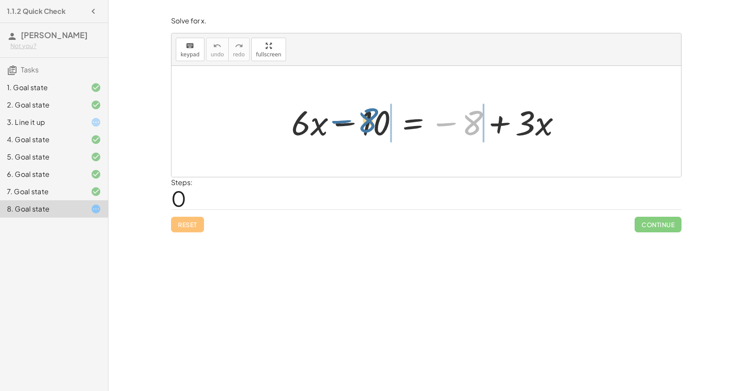
drag, startPoint x: 470, startPoint y: 116, endPoint x: 364, endPoint y: 113, distance: 105.5
click at [364, 113] on div at bounding box center [430, 121] width 286 height 45
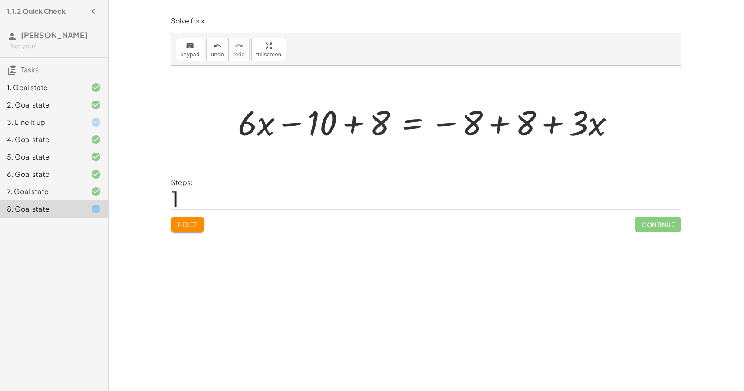
click at [498, 125] on div at bounding box center [429, 121] width 392 height 45
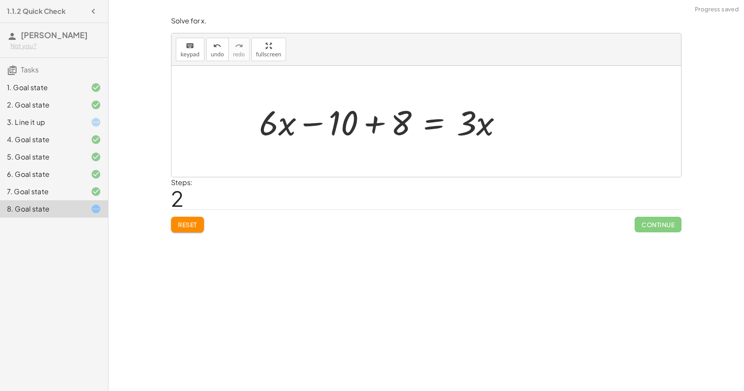
click at [352, 125] on div at bounding box center [384, 121] width 259 height 45
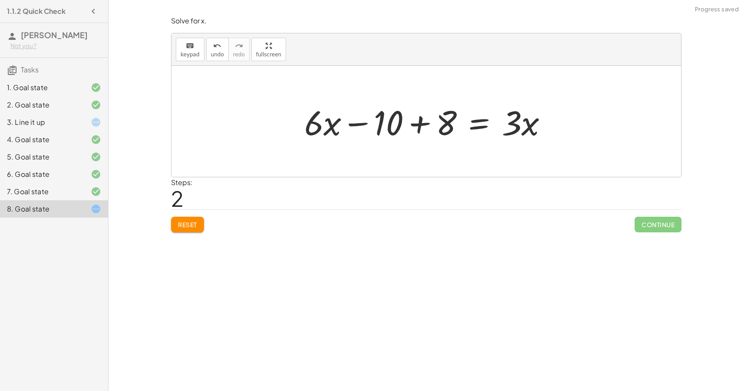
click at [419, 127] on div at bounding box center [429, 121] width 259 height 45
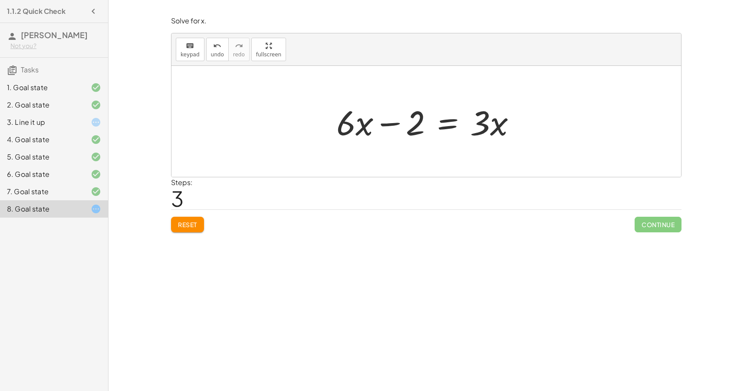
click at [442, 124] on div at bounding box center [429, 121] width 195 height 45
click at [389, 116] on div at bounding box center [429, 121] width 298 height 45
click at [389, 125] on div at bounding box center [429, 121] width 195 height 45
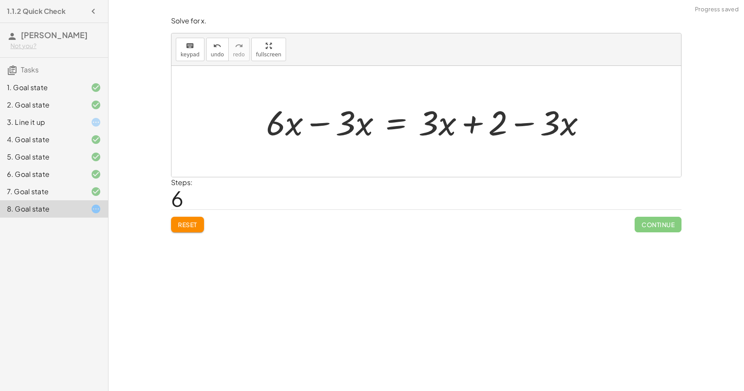
click at [319, 123] on div at bounding box center [429, 121] width 335 height 45
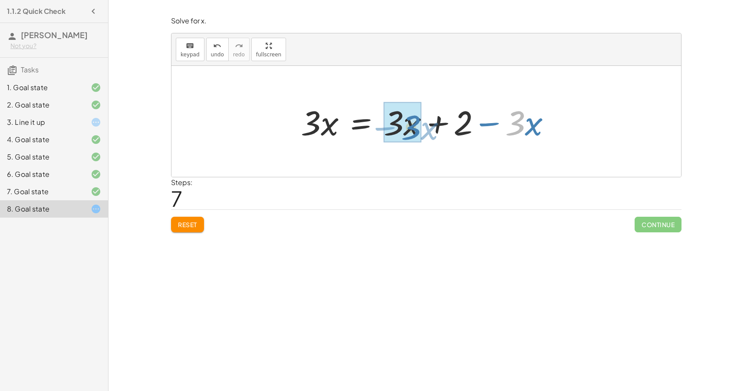
drag, startPoint x: 510, startPoint y: 122, endPoint x: 404, endPoint y: 126, distance: 105.6
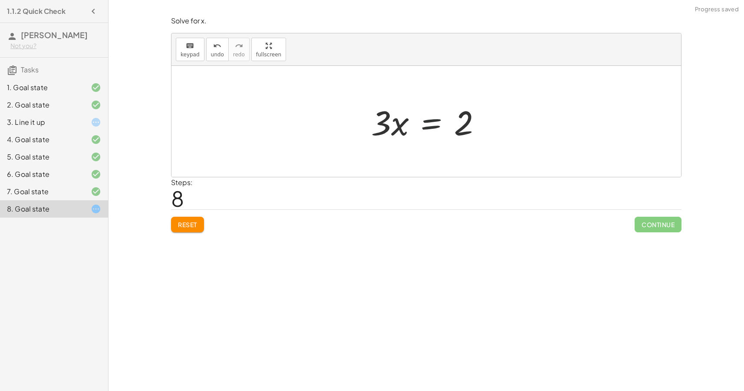
click at [432, 120] on div at bounding box center [430, 121] width 126 height 45
click at [373, 123] on div at bounding box center [429, 121] width 135 height 67
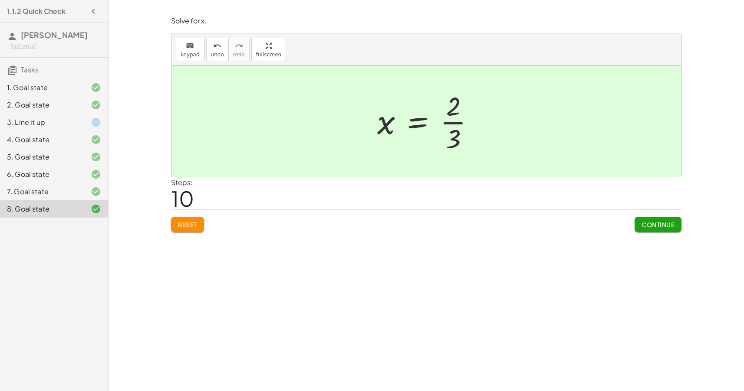
click at [648, 220] on button "Continue" at bounding box center [658, 225] width 47 height 16
